Goal: Task Accomplishment & Management: Manage account settings

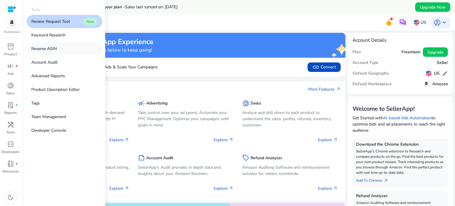
click at [46, 48] on p "Reverse ASIN" at bounding box center [43, 48] width 25 height 6
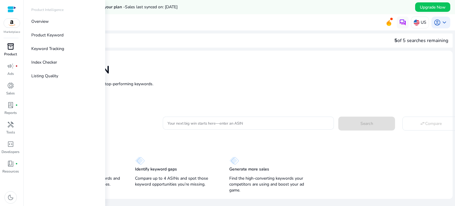
click at [10, 48] on span "inventory_2" at bounding box center [10, 46] width 7 height 7
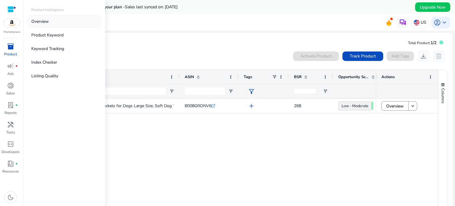
click at [45, 21] on p "Overview" at bounding box center [39, 21] width 17 height 6
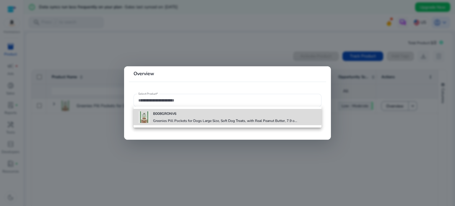
click at [166, 113] on b "B008GRONV6" at bounding box center [164, 113] width 23 height 5
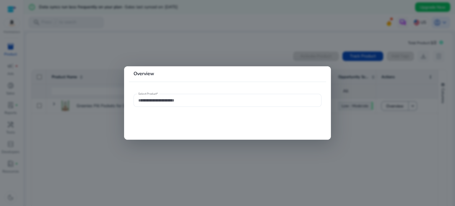
type input "**********"
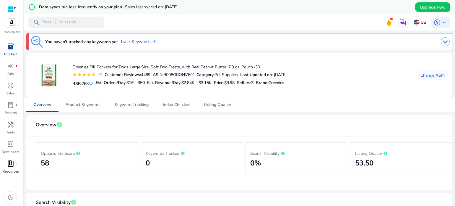
click at [10, 169] on p "Resources" at bounding box center [10, 170] width 17 height 5
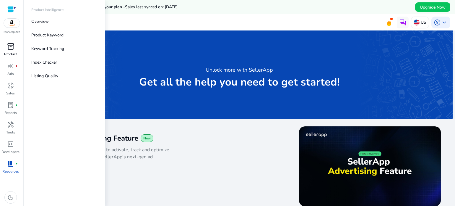
click at [11, 49] on span "inventory_2" at bounding box center [10, 46] width 7 height 7
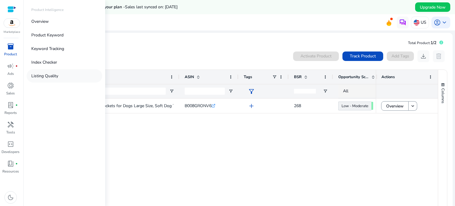
click at [50, 74] on p "Listing Quality" at bounding box center [44, 76] width 27 height 6
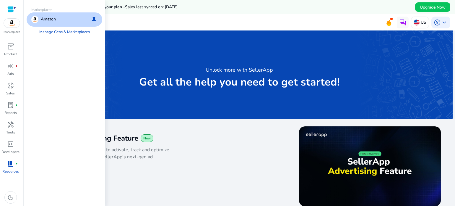
click at [11, 25] on img at bounding box center [12, 23] width 16 height 9
click at [85, 32] on link "Manage Geos & Marketplaces" at bounding box center [65, 32] width 60 height 11
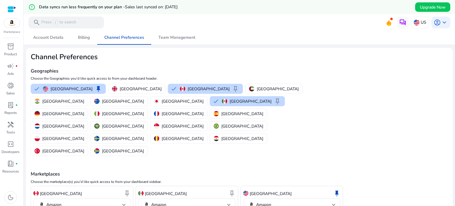
scroll to position [14, 0]
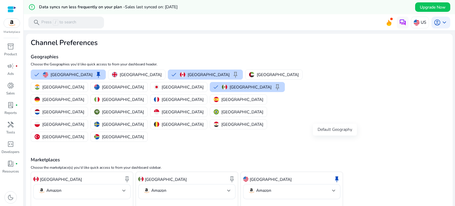
click at [335, 175] on span "keep" at bounding box center [336, 178] width 7 height 7
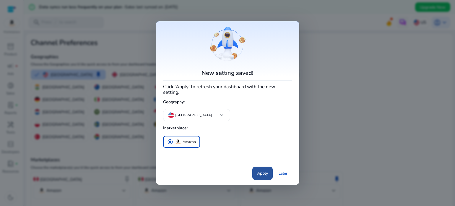
click at [265, 170] on span "Apply" at bounding box center [262, 173] width 11 height 6
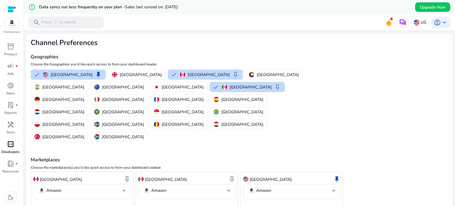
click at [11, 145] on span "code_blocks" at bounding box center [10, 143] width 7 height 7
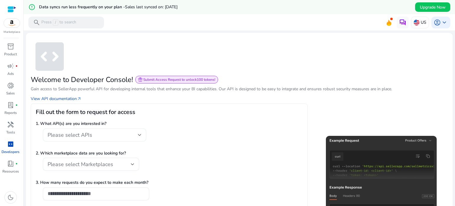
click at [138, 134] on div at bounding box center [140, 134] width 4 height 2
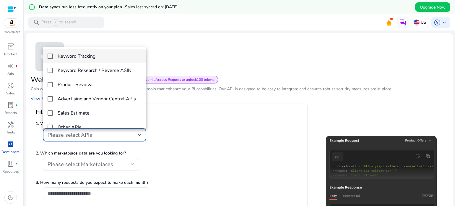
click at [193, 136] on div at bounding box center [227, 103] width 455 height 206
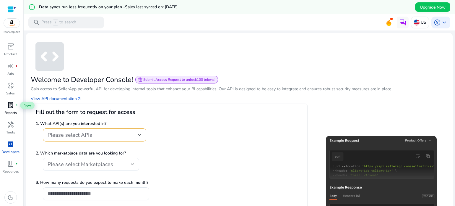
click at [9, 108] on span "lab_profile" at bounding box center [10, 104] width 7 height 7
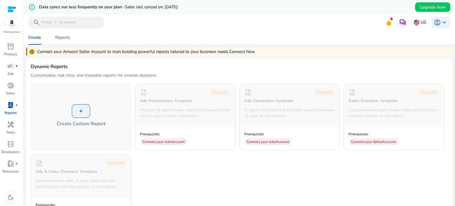
click at [247, 52] on link "Connect Now" at bounding box center [242, 51] width 26 height 6
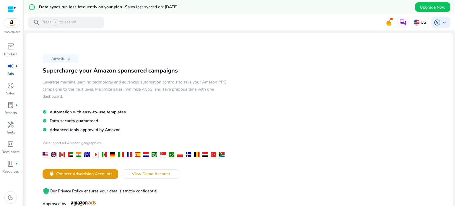
click at [390, 20] on span at bounding box center [391, 19] width 2 height 2
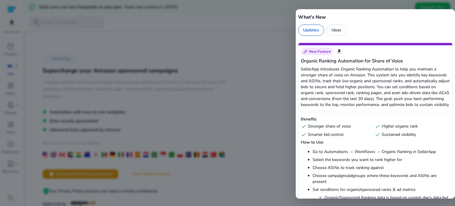
click at [273, 16] on div at bounding box center [227, 103] width 455 height 206
